Goal: Browse casually

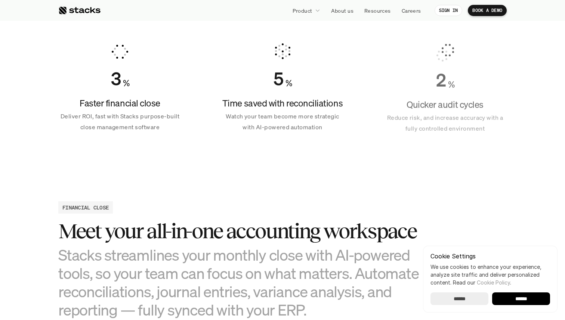
scroll to position [566, 0]
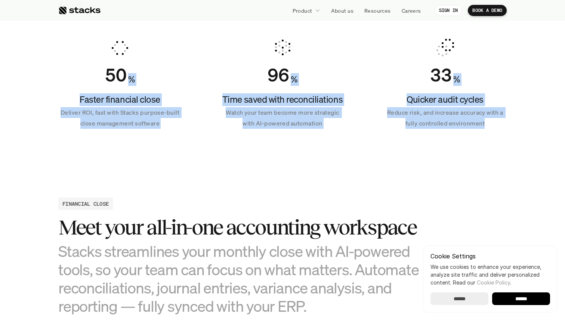
drag, startPoint x: 56, startPoint y: 71, endPoint x: 529, endPoint y: 127, distance: 476.4
click at [529, 127] on section "Your team, transformed Let us take the load off. Workspace uses AI to automate …" at bounding box center [282, 28] width 565 height 279
drag, startPoint x: 527, startPoint y: 127, endPoint x: 69, endPoint y: 47, distance: 464.9
click at [43, 57] on section "Your team, transformed Let us take the load off. Workspace uses AI to automate …" at bounding box center [282, 28] width 565 height 279
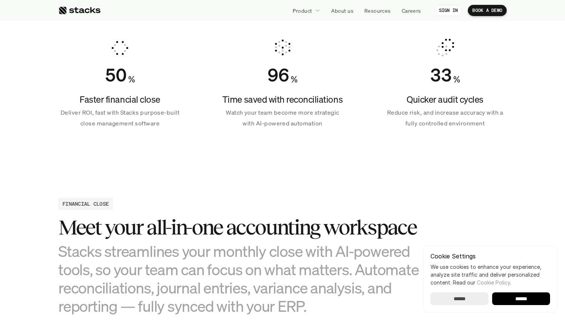
click at [69, 47] on div "50 % Faster financial close Deliver ROI, fast with Stacks purpose-built close m…" at bounding box center [119, 84] width 123 height 108
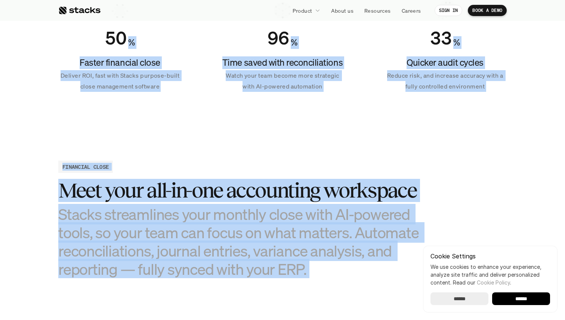
scroll to position [619, 0]
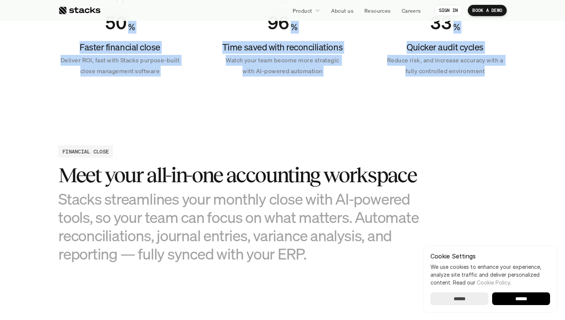
drag, startPoint x: 81, startPoint y: 72, endPoint x: 512, endPoint y: 69, distance: 431.2
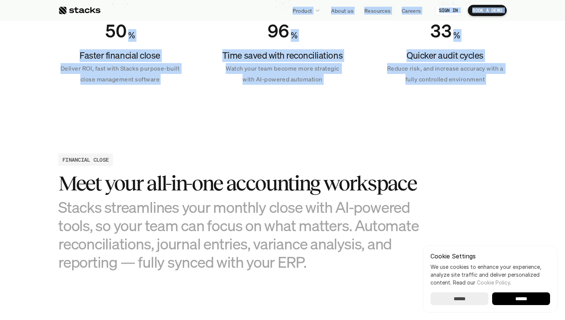
scroll to position [610, 0]
drag, startPoint x: 512, startPoint y: 69, endPoint x: 74, endPoint y: 50, distance: 438.0
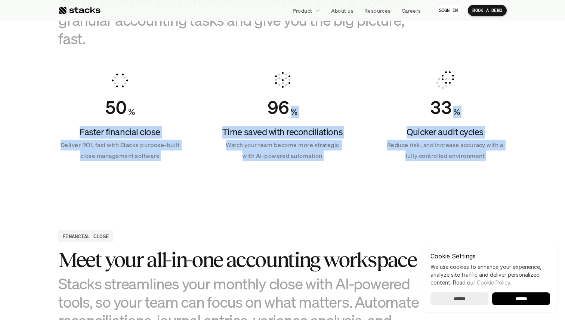
scroll to position [535, 0]
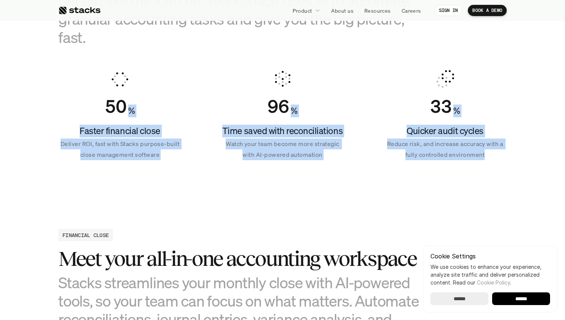
drag, startPoint x: 80, startPoint y: 94, endPoint x: 517, endPoint y: 158, distance: 442.5
click at [517, 158] on section "Your team, transformed Let us take the load off. Workspace uses AI to automate …" at bounding box center [282, 59] width 565 height 279
